Goal: Task Accomplishment & Management: Complete application form

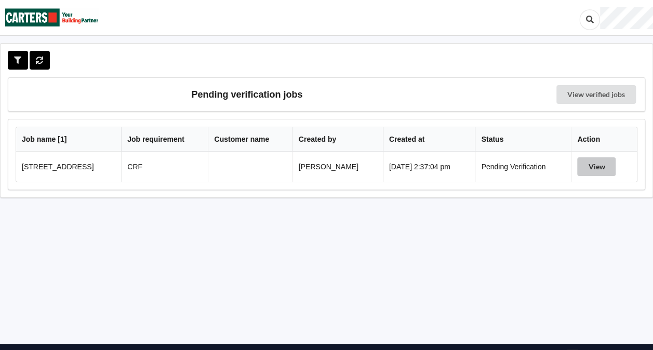
click at [595, 166] on button "View" at bounding box center [596, 166] width 38 height 19
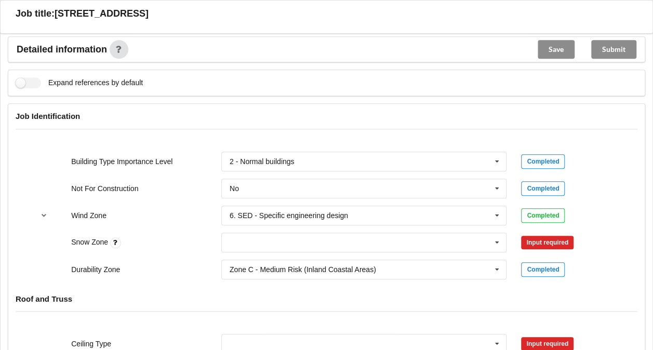
scroll to position [395, 0]
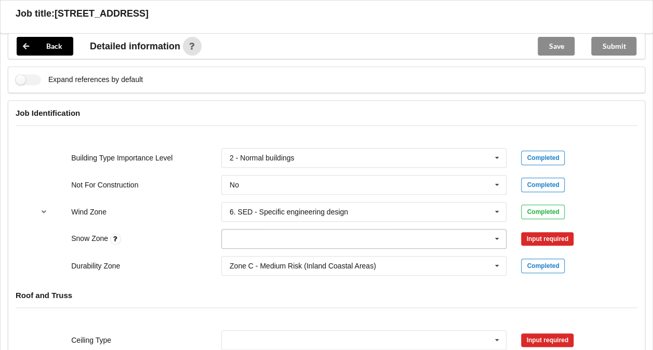
click at [389, 232] on input "text" at bounding box center [364, 238] width 284 height 19
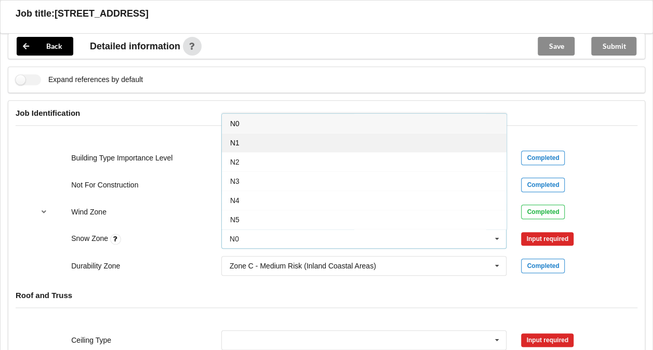
click at [306, 141] on div "N1" at bounding box center [364, 142] width 284 height 19
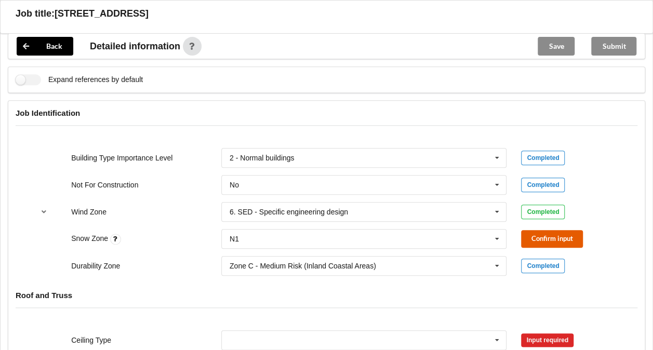
click at [547, 236] on button "Confirm input" at bounding box center [552, 238] width 62 height 17
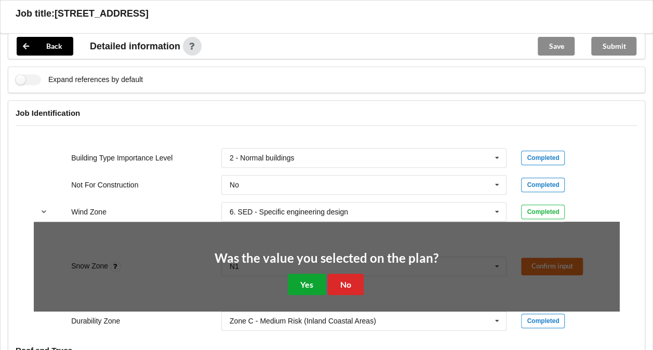
click at [306, 284] on button "Yes" at bounding box center [307, 284] width 38 height 21
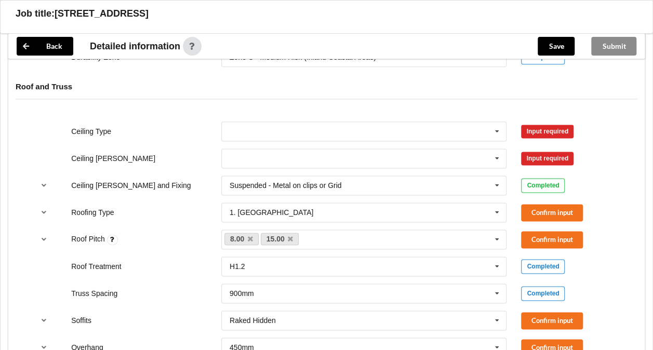
scroll to position [608, 0]
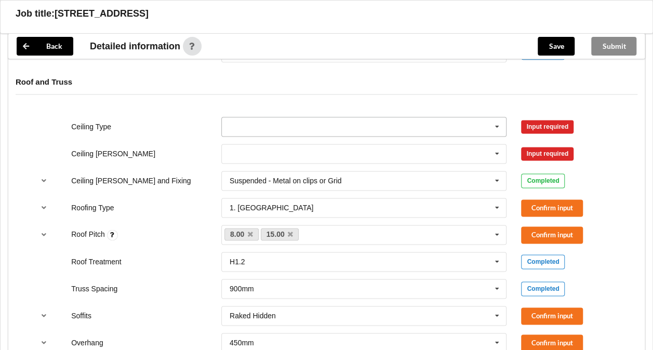
click at [479, 126] on input "text" at bounding box center [364, 126] width 284 height 19
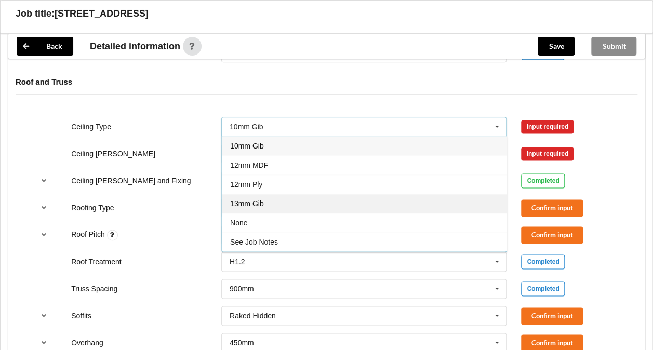
click at [271, 201] on div "13mm Gib" at bounding box center [364, 203] width 284 height 19
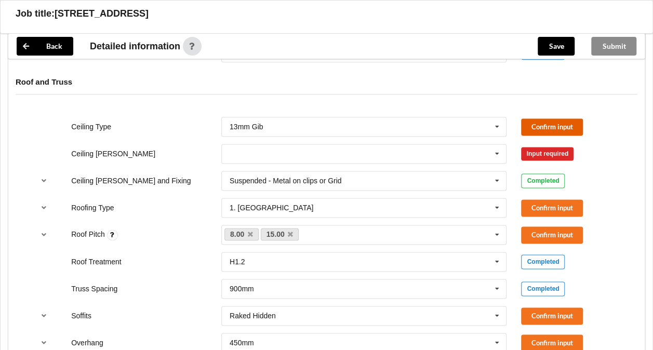
click at [541, 120] on button "Confirm input" at bounding box center [552, 126] width 62 height 17
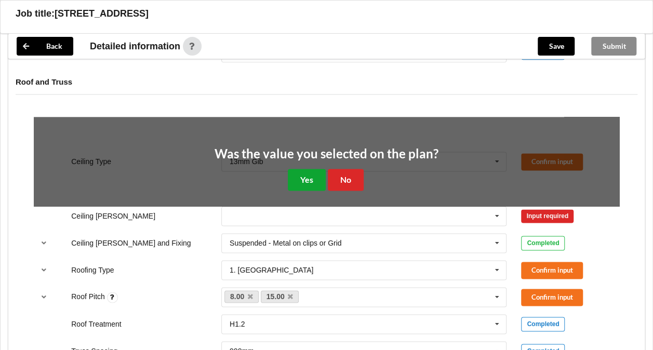
click at [300, 179] on button "Yes" at bounding box center [307, 179] width 38 height 21
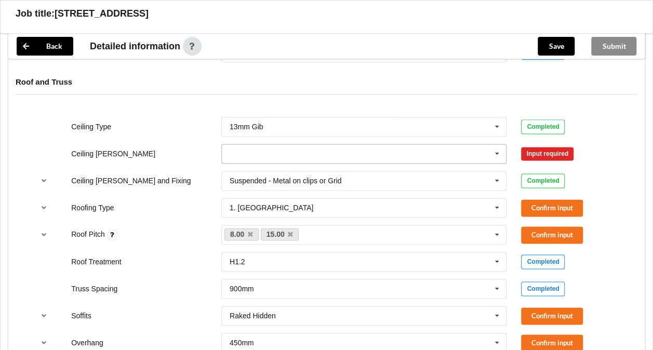
click at [315, 158] on input "text" at bounding box center [364, 153] width 284 height 19
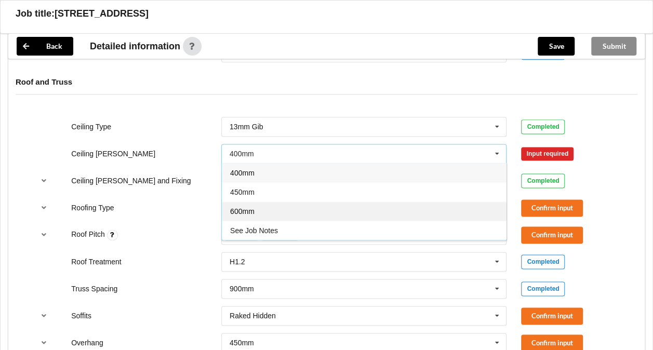
click at [249, 210] on span "600mm" at bounding box center [242, 211] width 24 height 8
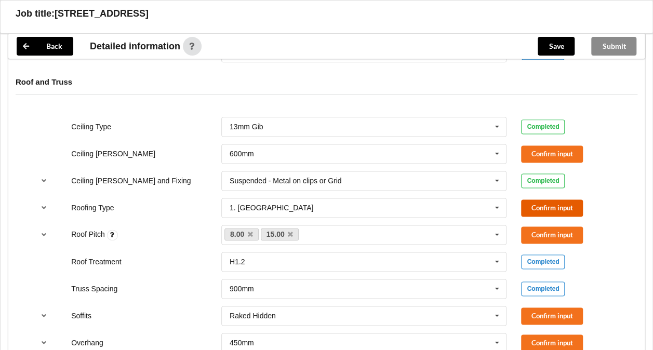
click at [551, 211] on button "Confirm input" at bounding box center [552, 207] width 62 height 17
click at [530, 145] on button "Confirm input" at bounding box center [552, 153] width 62 height 17
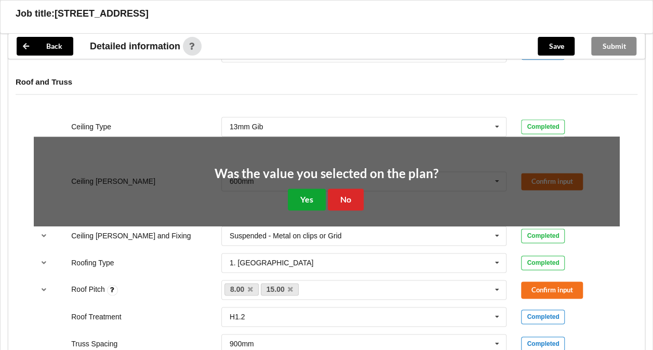
click at [313, 191] on button "Yes" at bounding box center [307, 198] width 38 height 21
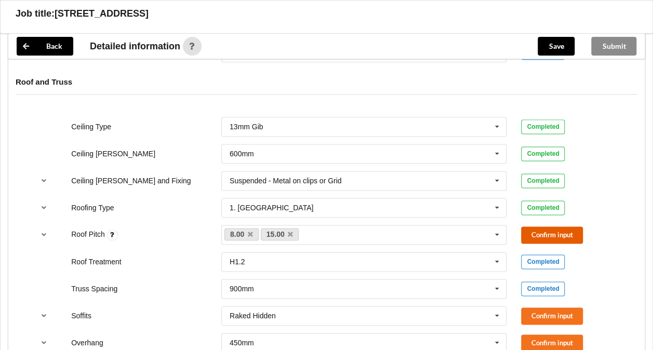
click at [552, 231] on button "Confirm input" at bounding box center [552, 234] width 62 height 17
click at [542, 304] on div "Soffits Raked Hidden Boxed Multiple Values – See As Per Plan None Raked & Boxed…" at bounding box center [326, 315] width 600 height 34
click at [545, 312] on button "Confirm input" at bounding box center [552, 315] width 62 height 17
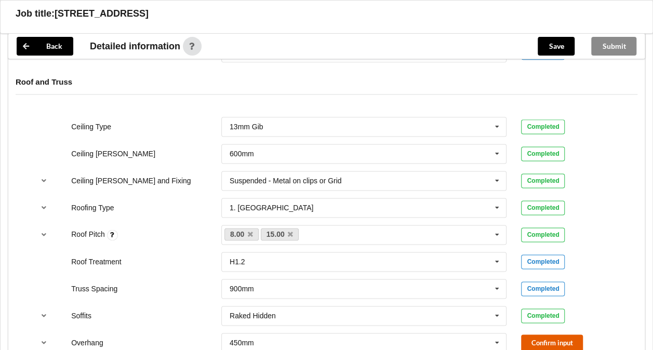
click at [548, 334] on button "Confirm input" at bounding box center [552, 342] width 62 height 17
click at [631, 238] on div "Ceiling Type 13mm Gib 10mm Gib 12mm MDF 12mm Ply 13mm Gib None See Job Notes Co…" at bounding box center [326, 329] width 636 height 439
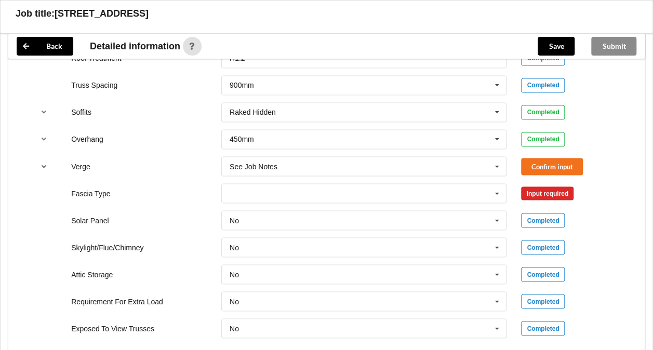
scroll to position [835, 0]
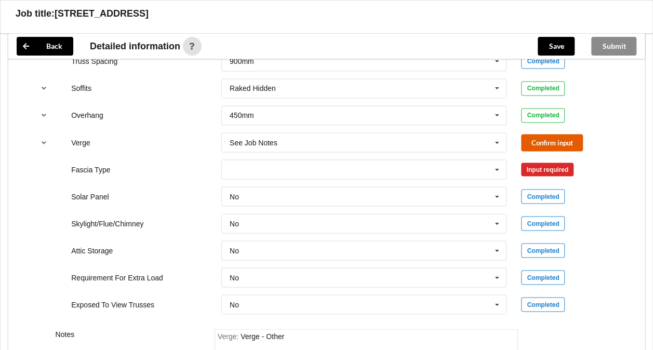
click at [547, 147] on button "Confirm input" at bounding box center [552, 142] width 62 height 17
click at [492, 164] on icon at bounding box center [497, 169] width 16 height 19
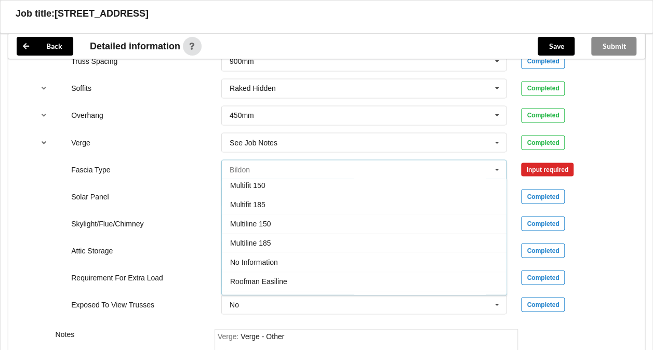
scroll to position [301, 0]
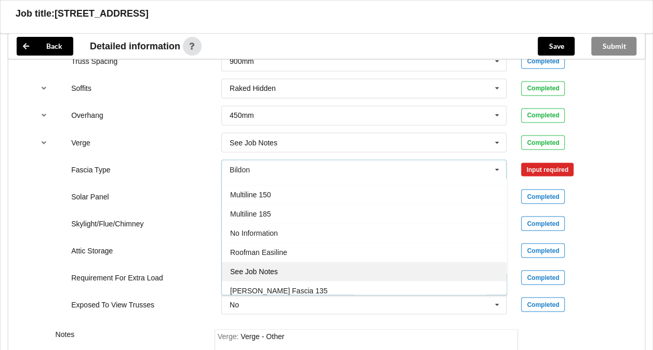
click at [367, 263] on div "See Job Notes" at bounding box center [364, 271] width 284 height 19
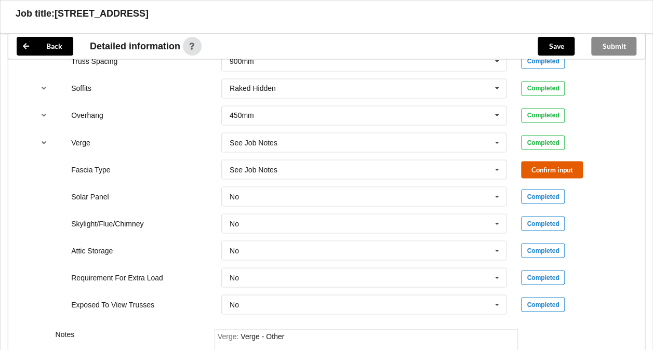
click at [554, 164] on button "Confirm input" at bounding box center [552, 169] width 62 height 17
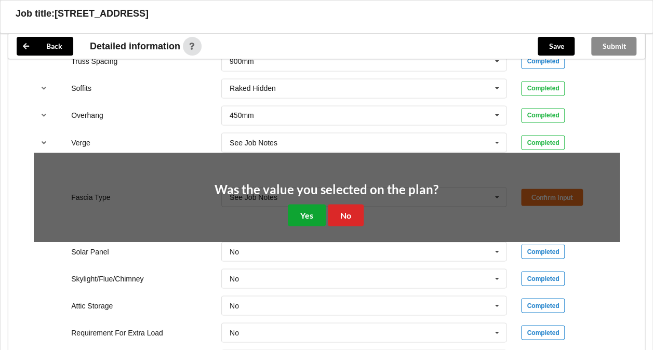
click at [307, 209] on button "Yes" at bounding box center [307, 214] width 38 height 21
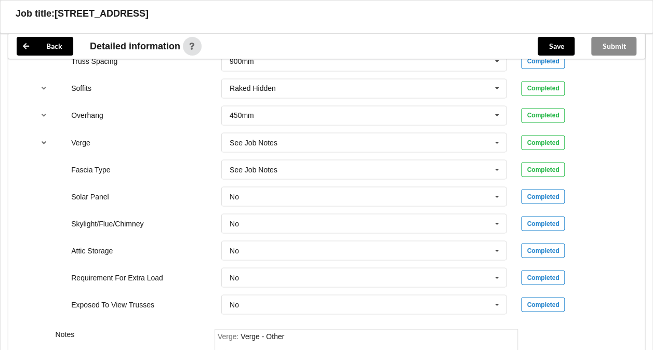
scroll to position [981, 0]
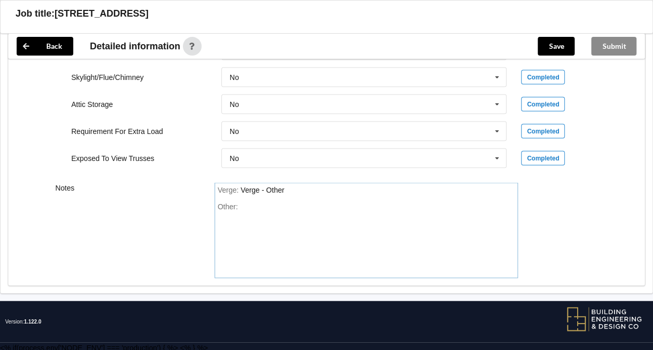
click at [246, 202] on div "Other:" at bounding box center [366, 238] width 297 height 73
click at [561, 46] on button "Save" at bounding box center [555, 46] width 37 height 19
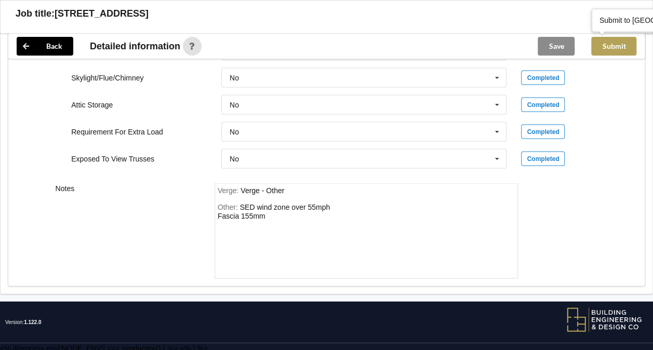
click at [614, 42] on button "Submit" at bounding box center [613, 46] width 45 height 19
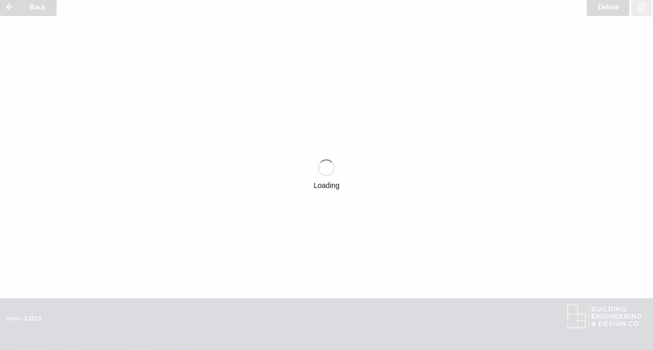
scroll to position [933, 0]
